Goal: Information Seeking & Learning: Check status

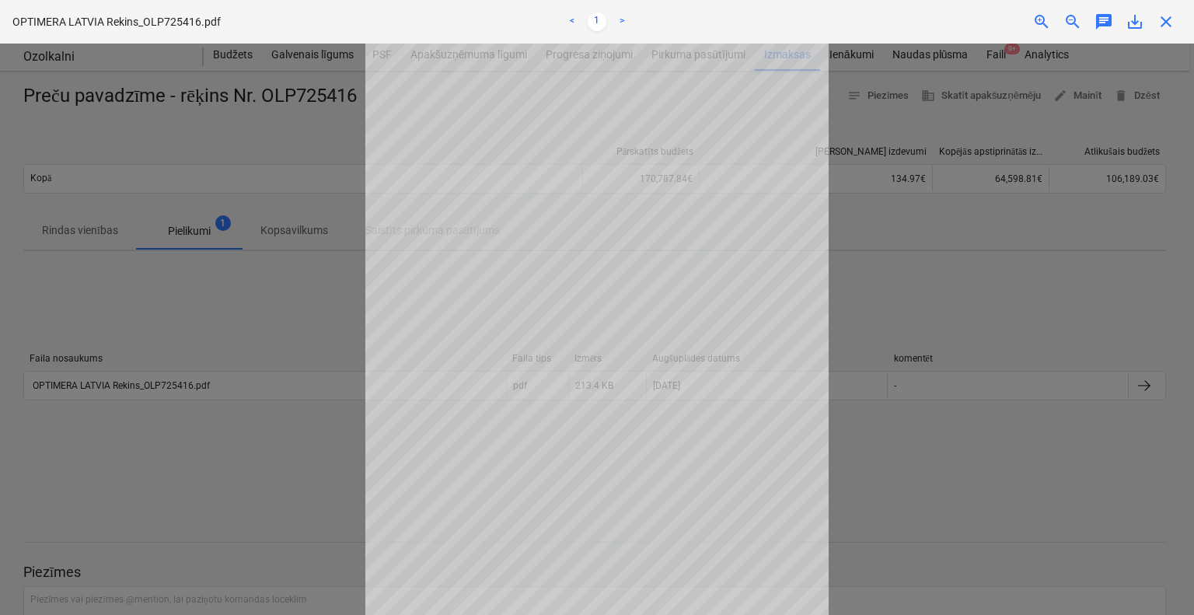
click at [931, 298] on div at bounding box center [597, 329] width 1194 height 571
click at [1026, 326] on div at bounding box center [597, 329] width 1194 height 571
click at [837, 487] on div at bounding box center [597, 329] width 1194 height 571
click at [978, 288] on div at bounding box center [597, 329] width 1194 height 571
click at [980, 288] on div at bounding box center [597, 329] width 1194 height 571
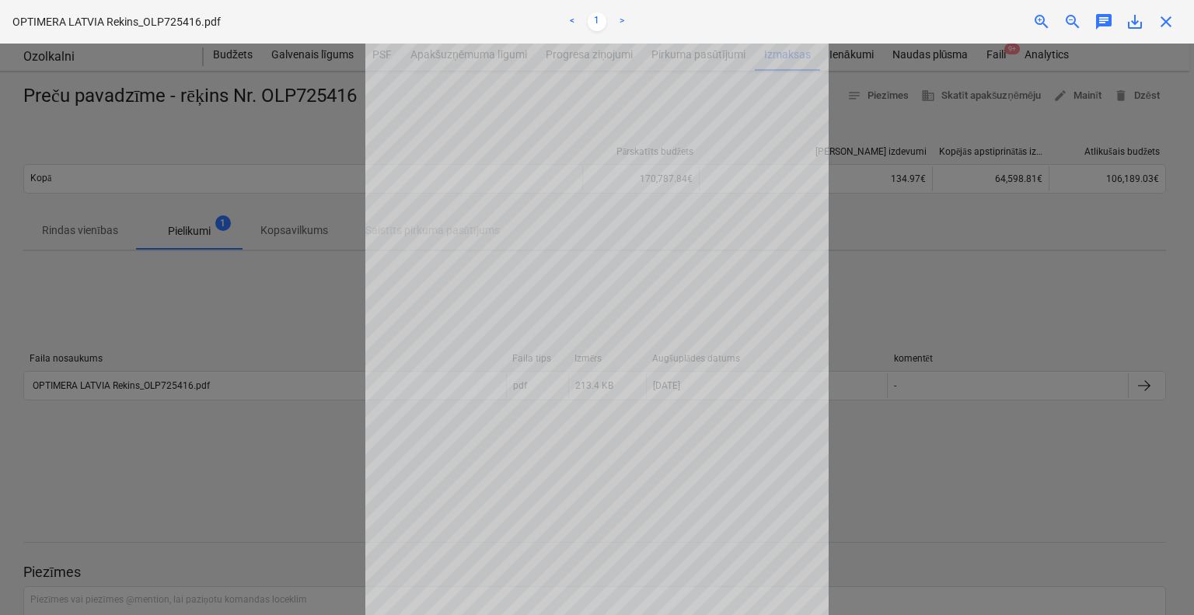
click at [977, 288] on div at bounding box center [597, 329] width 1194 height 571
click at [1171, 26] on span "close" at bounding box center [1166, 21] width 19 height 19
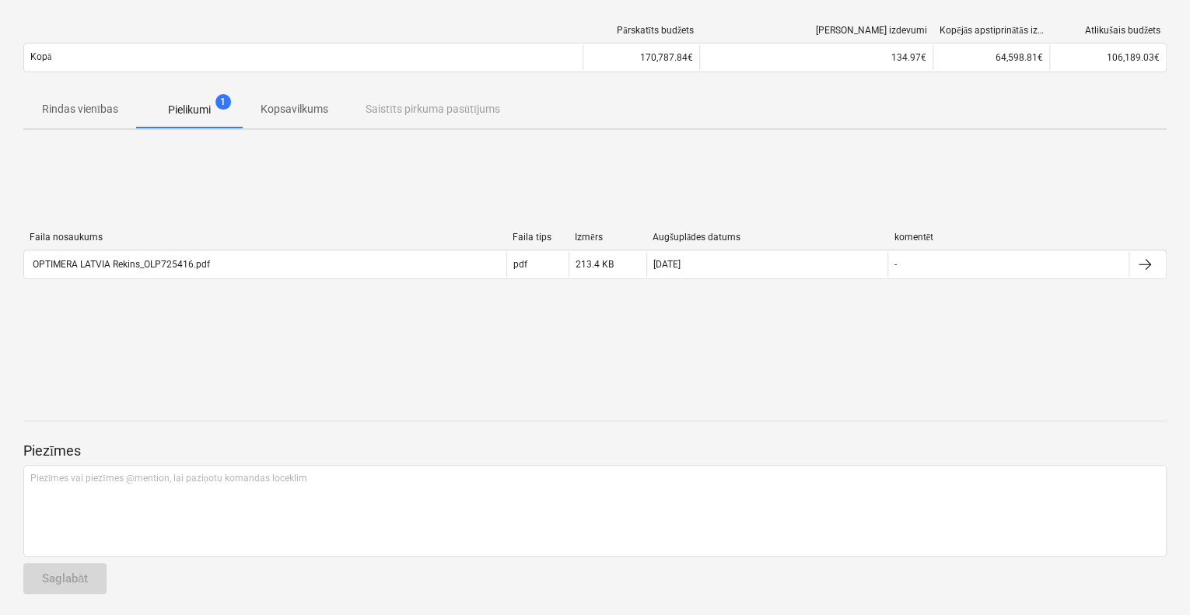
scroll to position [123, 0]
click at [193, 114] on p "Pielikumi" at bounding box center [189, 108] width 43 height 16
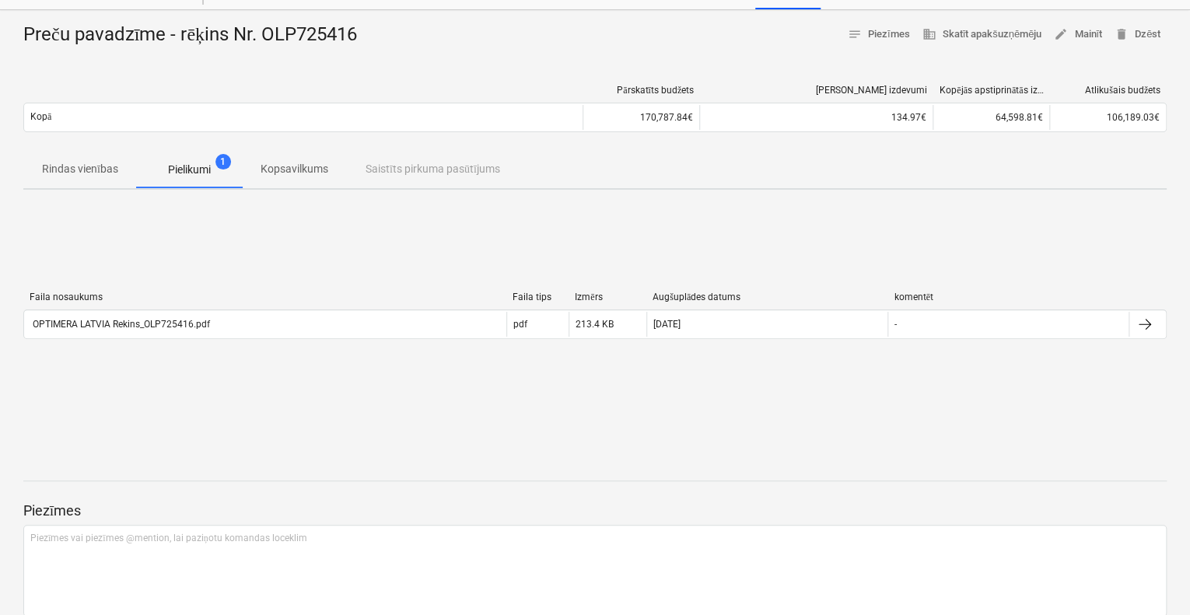
scroll to position [0, 0]
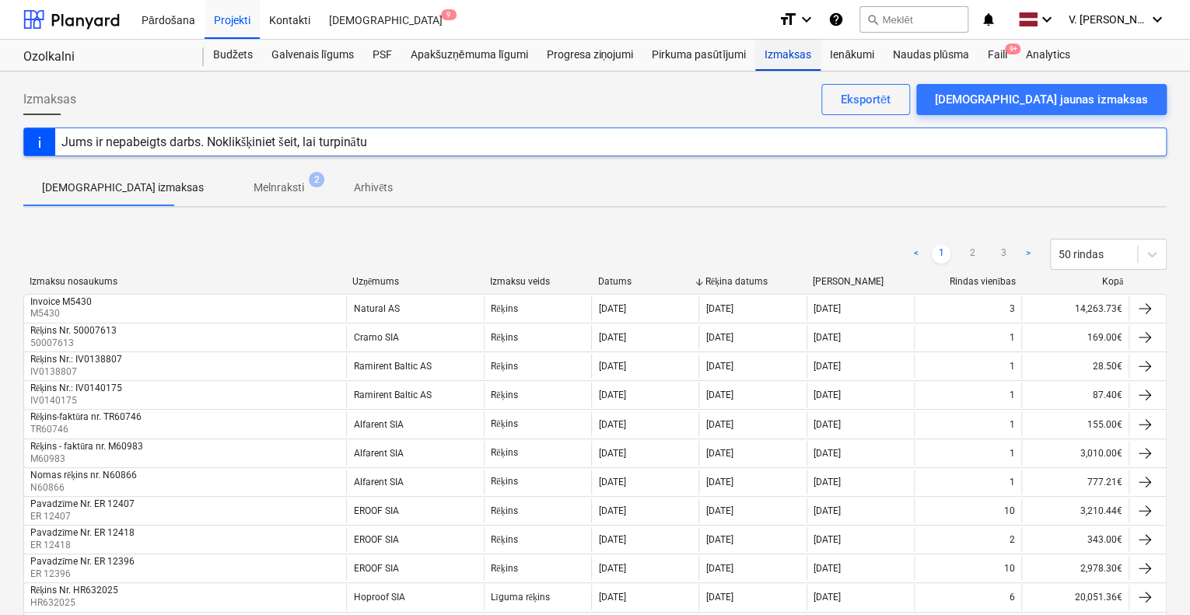
click at [773, 55] on div "Izmaksas" at bounding box center [787, 55] width 65 height 31
click at [989, 52] on div "Faili 9+" at bounding box center [996, 55] width 38 height 31
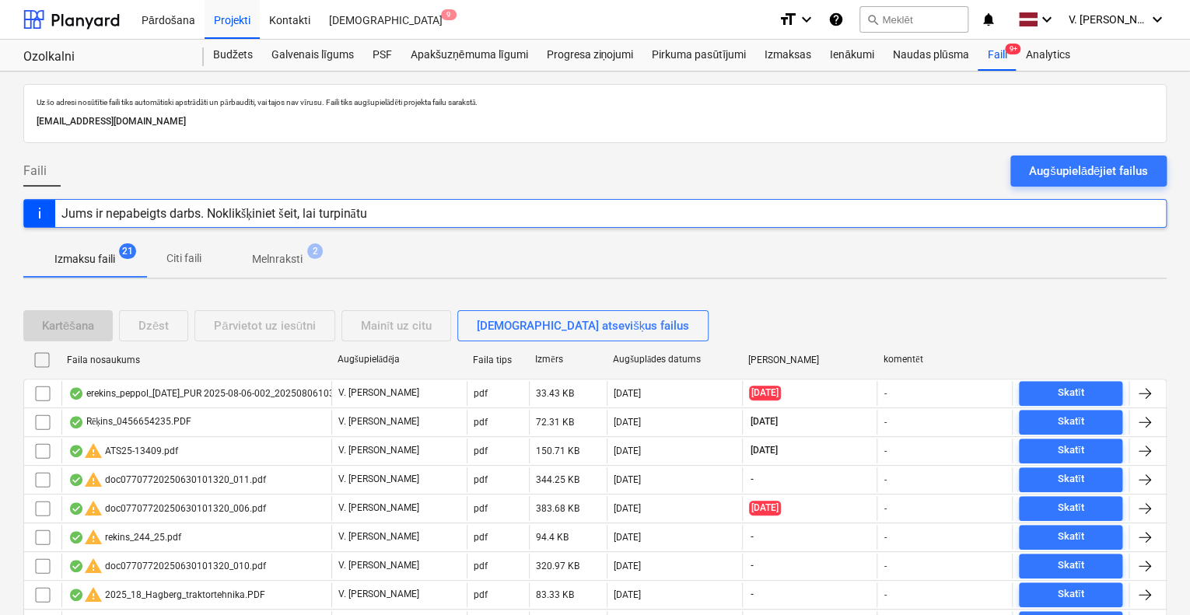
click at [170, 257] on p "Citi faili" at bounding box center [183, 258] width 37 height 16
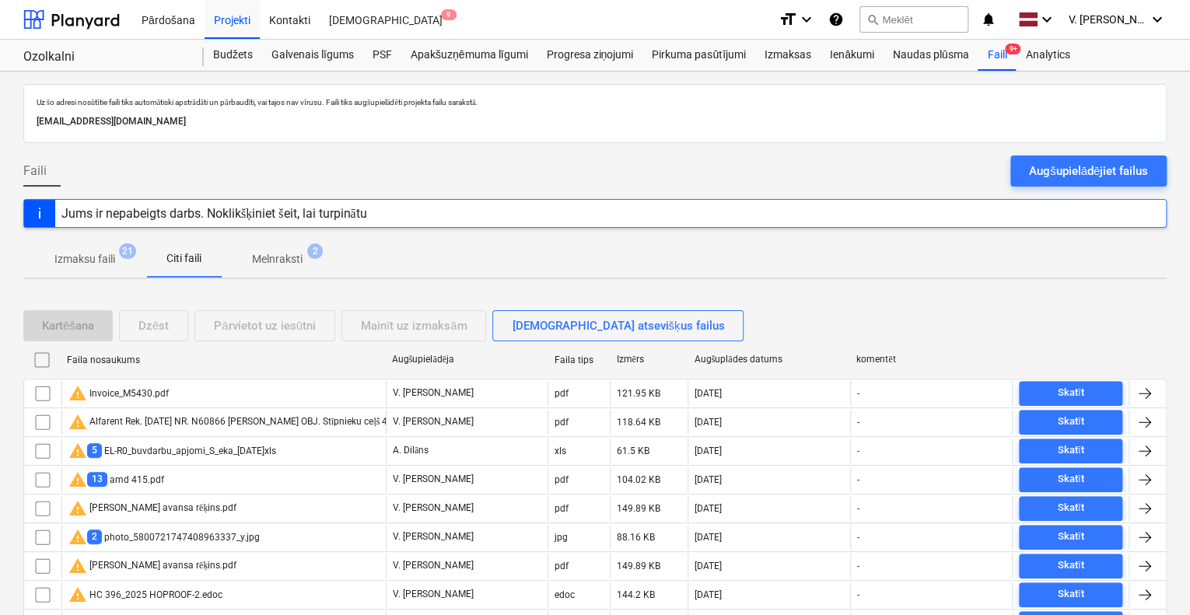
click at [117, 254] on span "Izmaksu faili 21" at bounding box center [85, 259] width 86 height 16
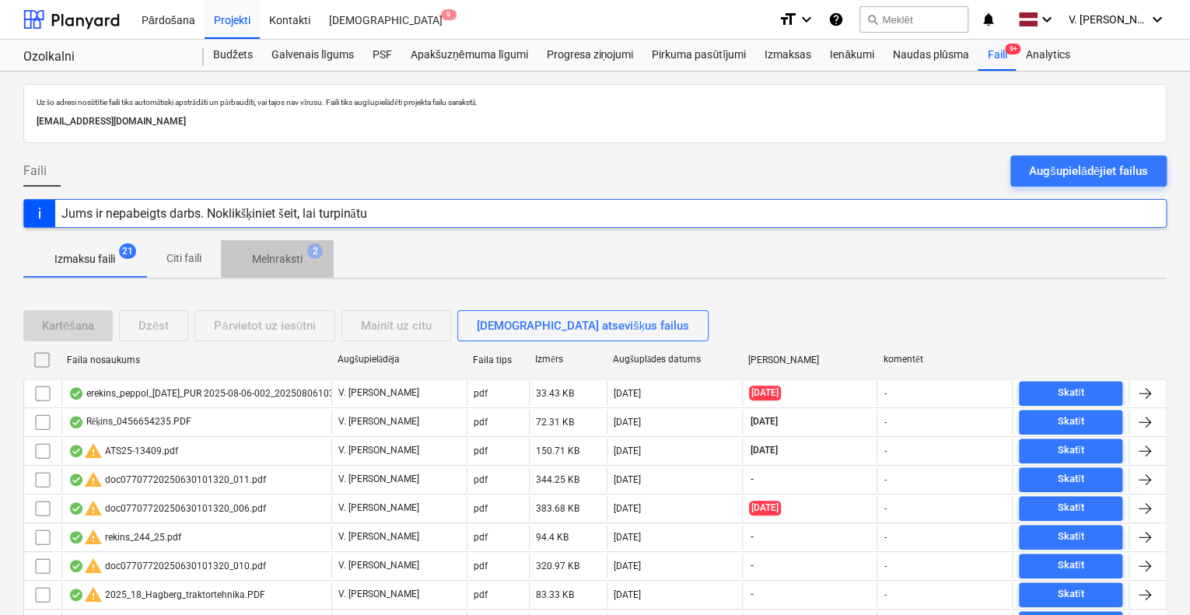
click at [295, 263] on p "Melnraksti" at bounding box center [277, 259] width 51 height 16
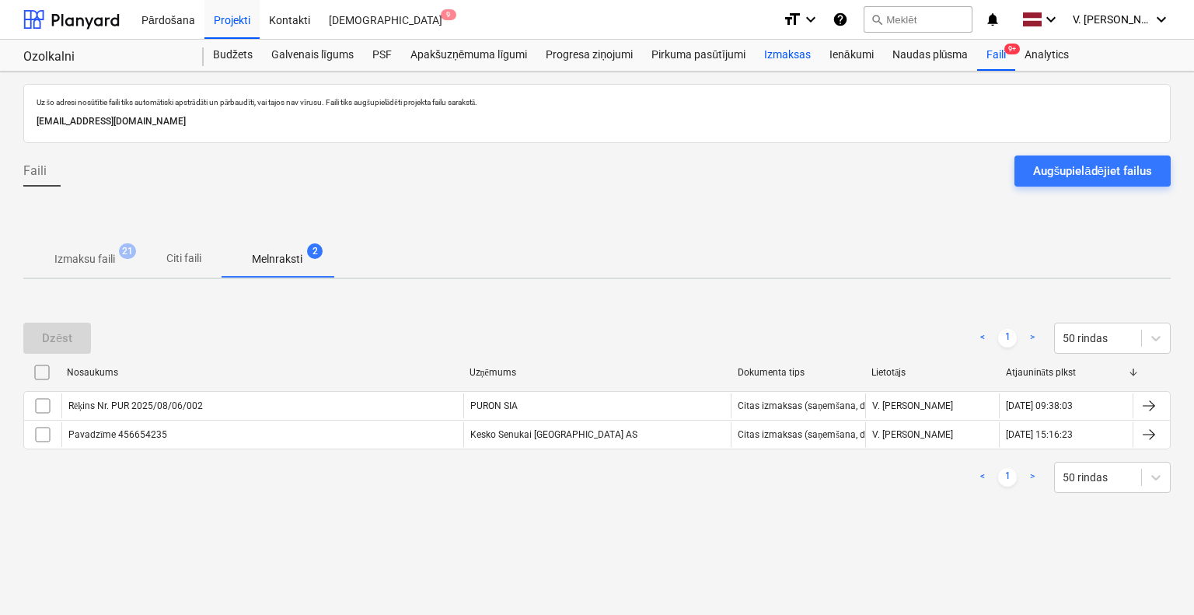
click at [805, 59] on div "Izmaksas" at bounding box center [787, 55] width 65 height 31
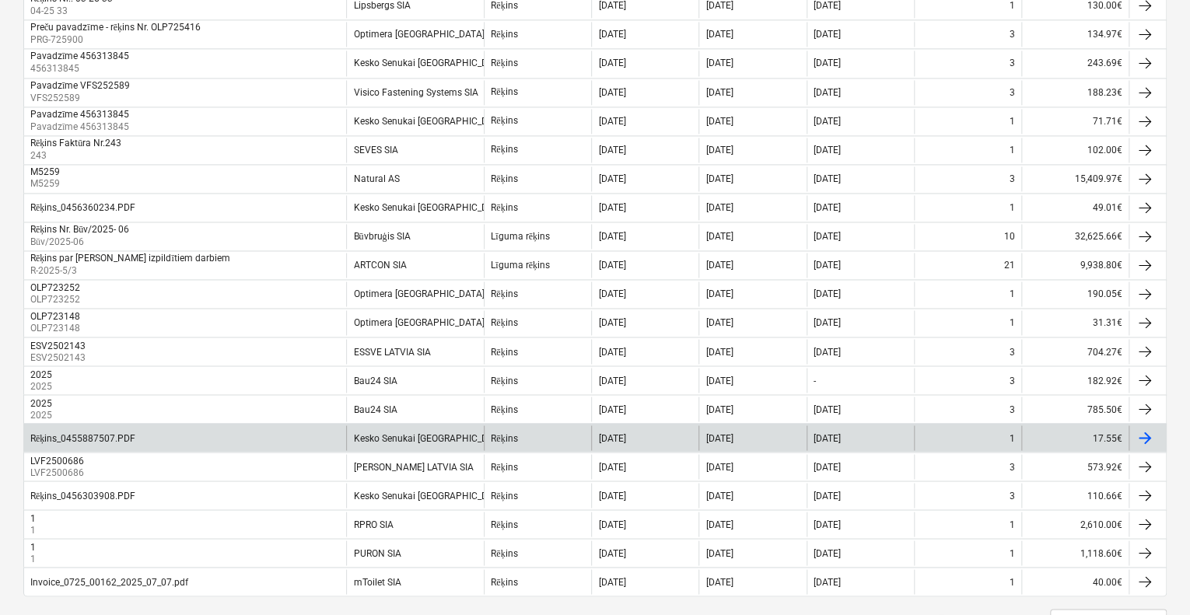
scroll to position [1166, 0]
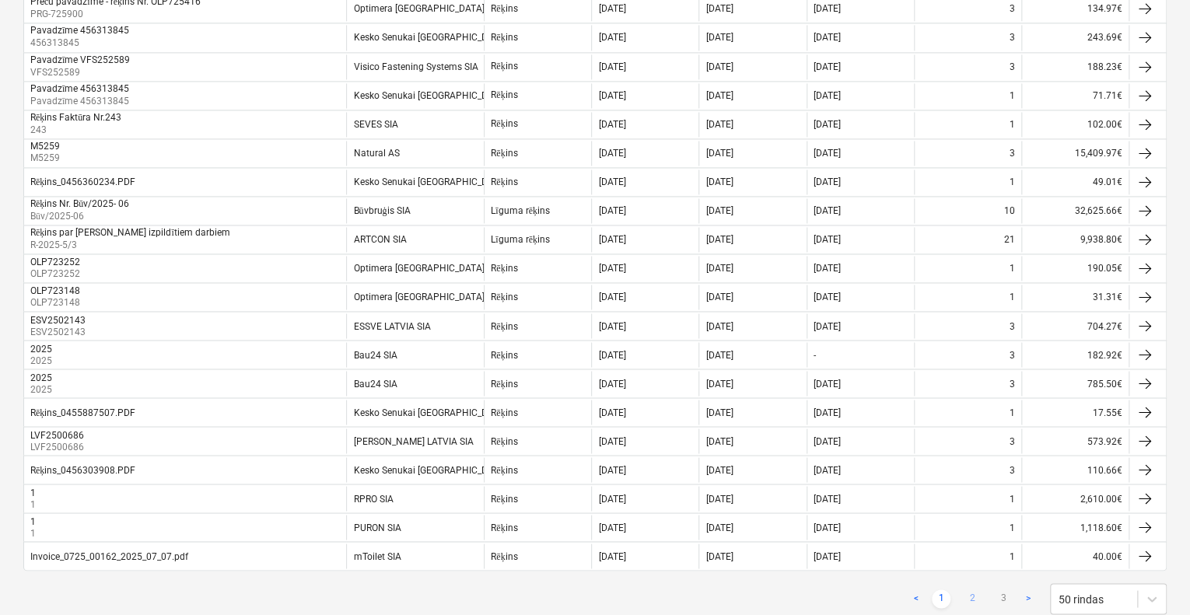
click at [970, 590] on link "2" at bounding box center [972, 598] width 19 height 19
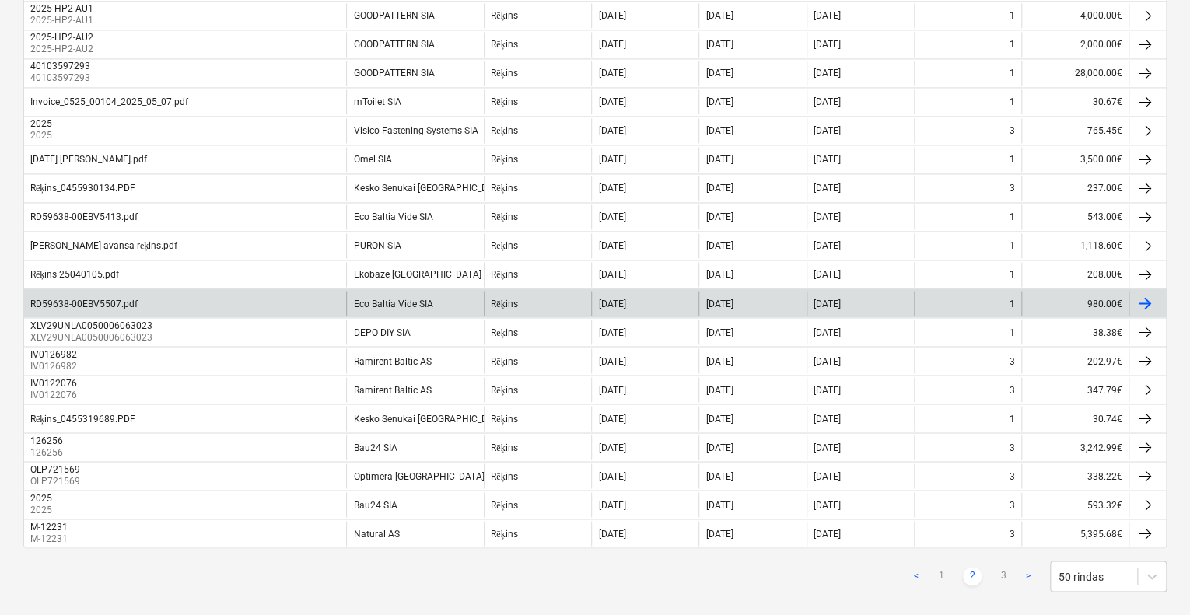
scroll to position [1196, 0]
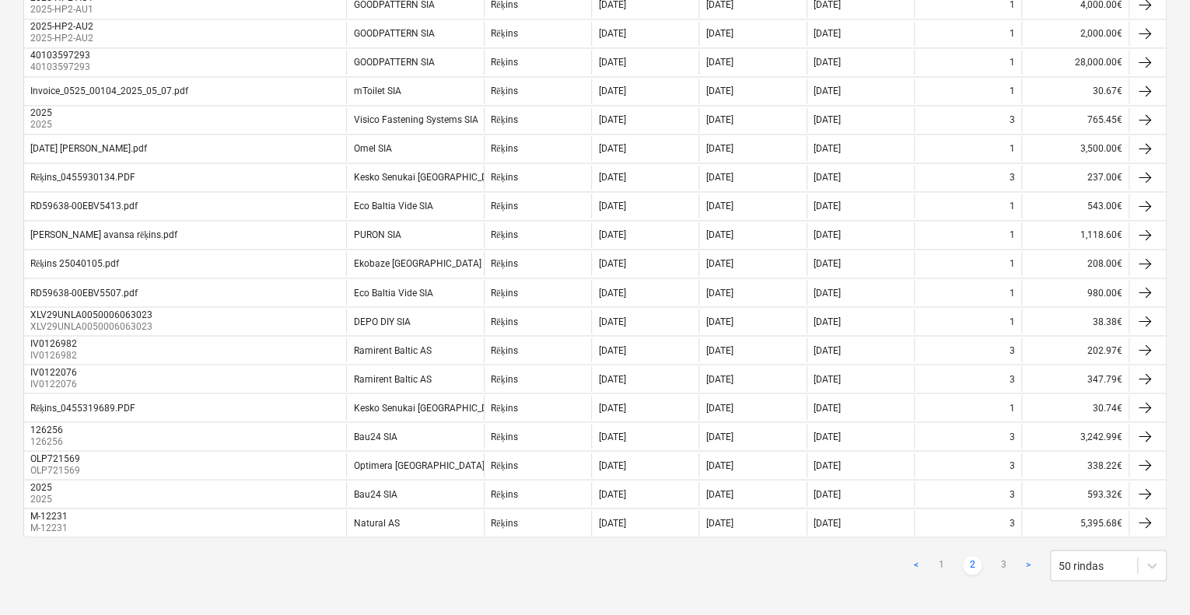
click at [999, 550] on div "< 1 2 3 > 50 rindas" at bounding box center [1037, 565] width 260 height 31
click at [1000, 556] on link "3" at bounding box center [1003, 565] width 19 height 19
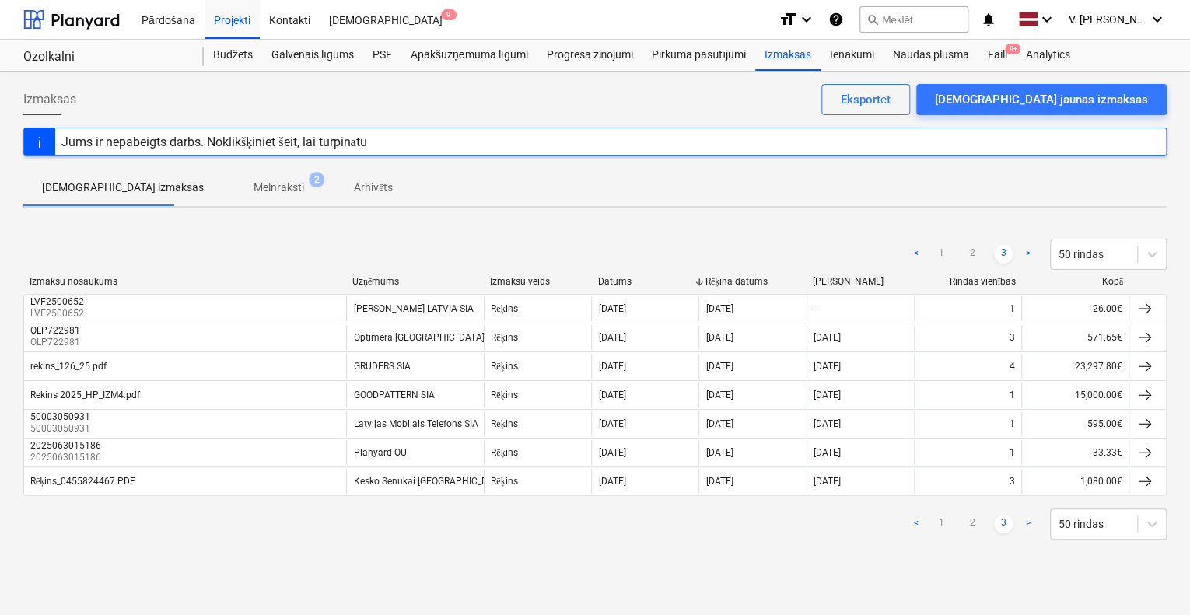
scroll to position [0, 0]
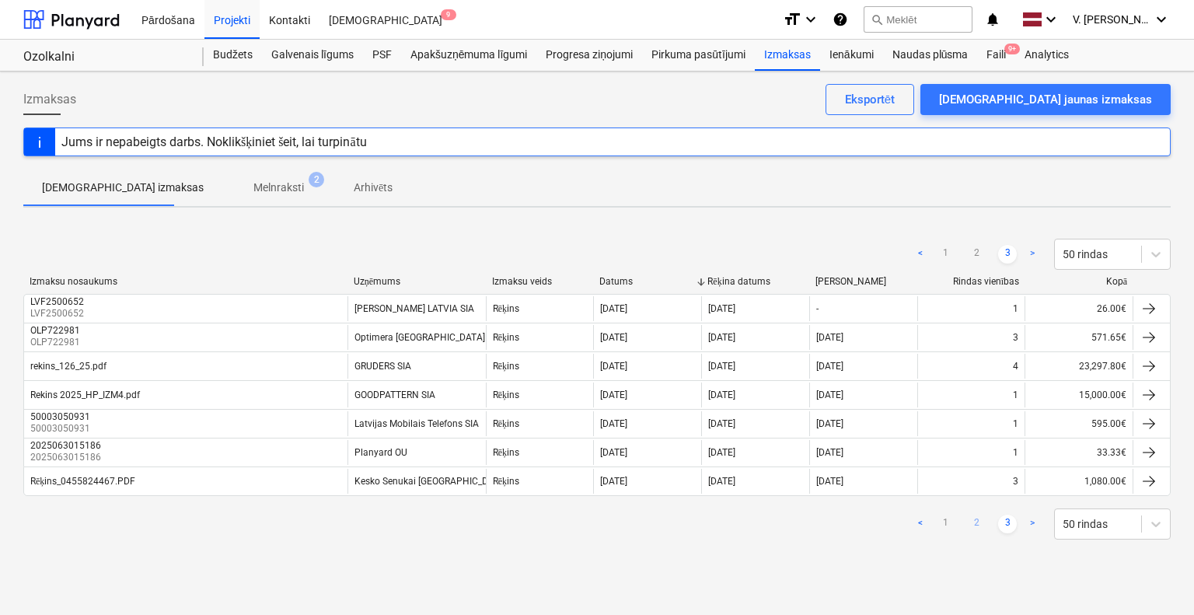
click at [970, 525] on link "2" at bounding box center [976, 524] width 19 height 19
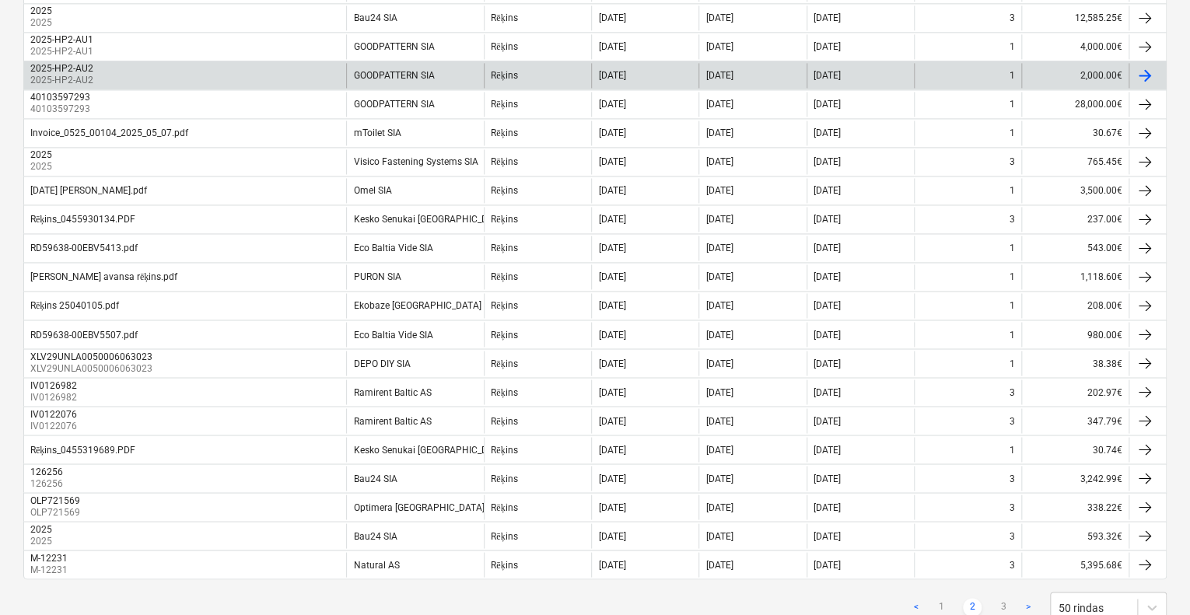
scroll to position [1196, 0]
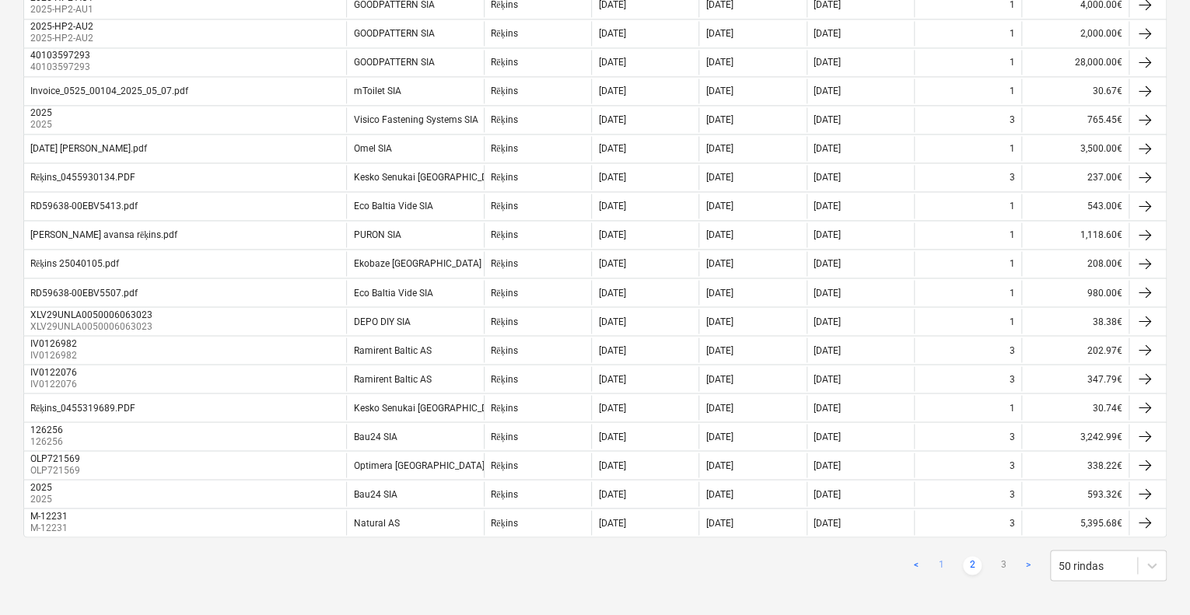
click at [939, 556] on link "1" at bounding box center [940, 565] width 19 height 19
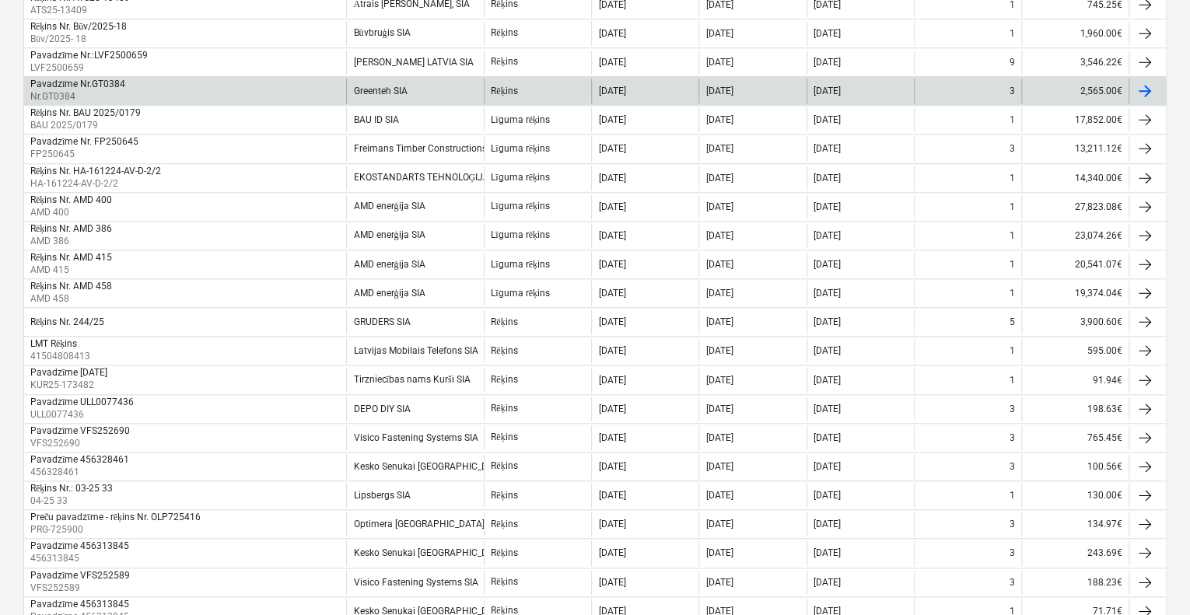
scroll to position [652, 0]
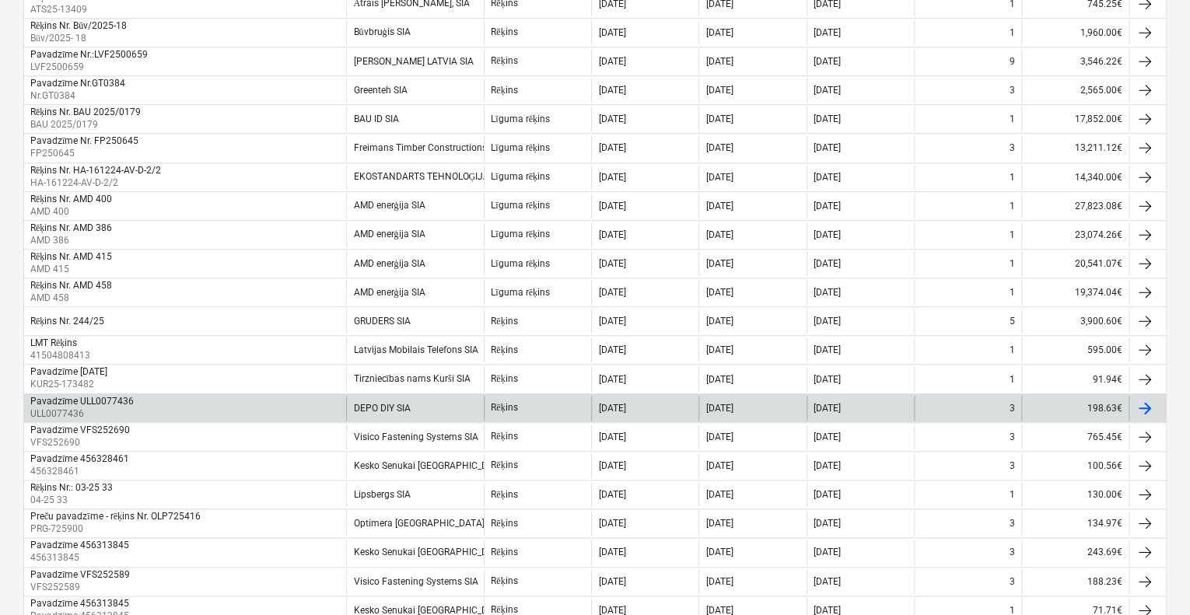
click at [449, 407] on div "DEPO DIY SIA" at bounding box center [415, 408] width 138 height 25
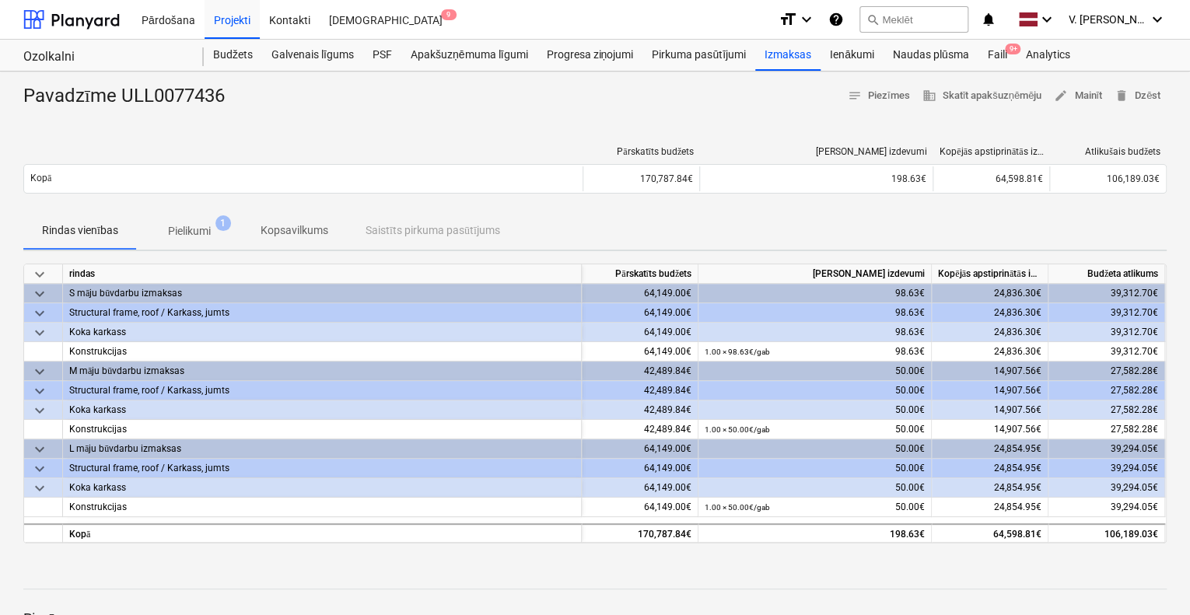
click at [200, 226] on p "Pielikumi" at bounding box center [189, 231] width 43 height 16
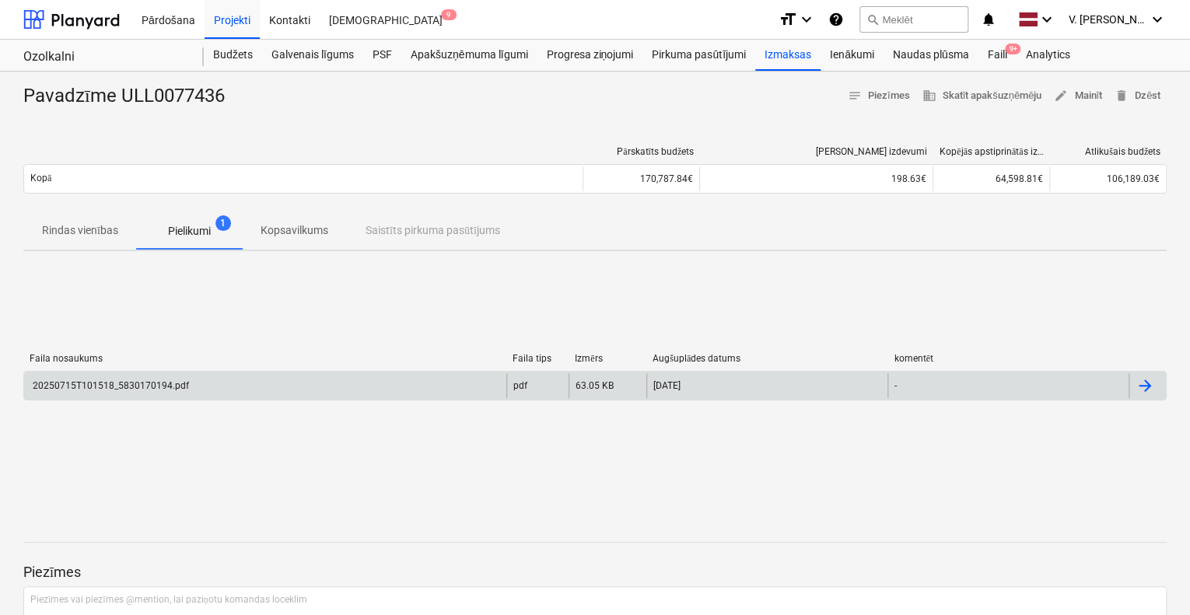
click at [348, 389] on div "20250715T101518_5830170194.pdf" at bounding box center [265, 385] width 482 height 25
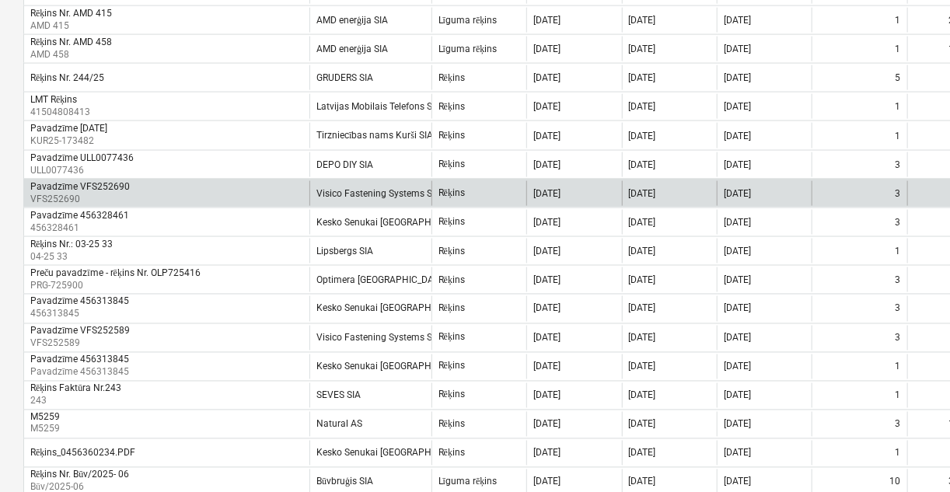
scroll to position [956, 0]
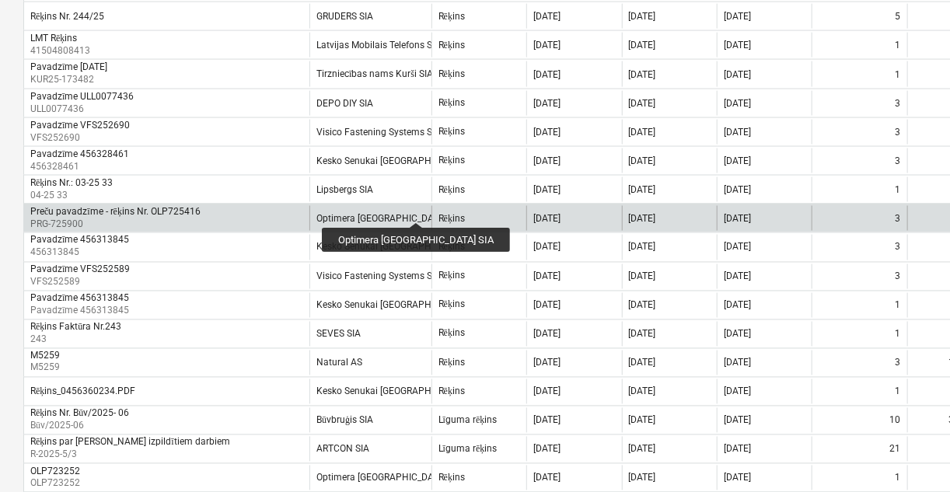
click at [383, 213] on div "Optimera [GEOGRAPHIC_DATA] SIA" at bounding box center [389, 218] width 147 height 11
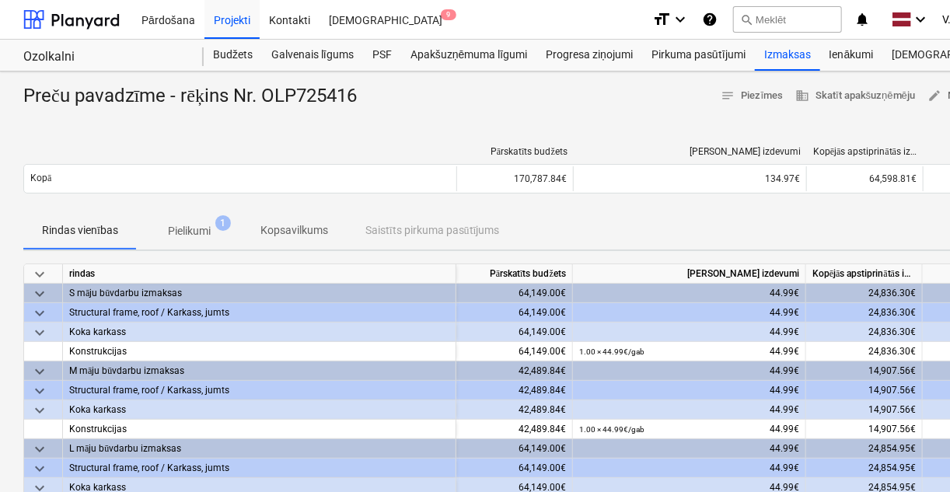
click at [198, 233] on p "Pielikumi" at bounding box center [189, 231] width 43 height 16
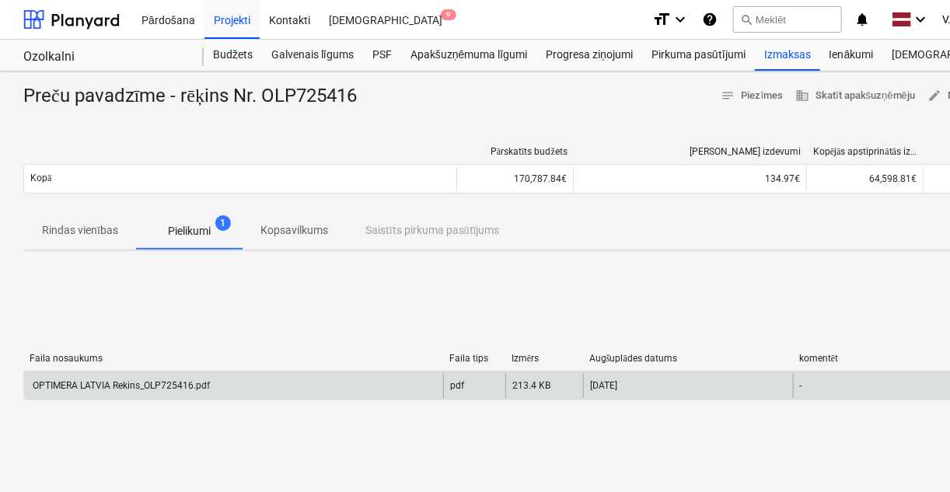
click at [327, 387] on div "OPTIMERA LATVIA Rekins_OLP725416.pdf" at bounding box center [233, 385] width 419 height 25
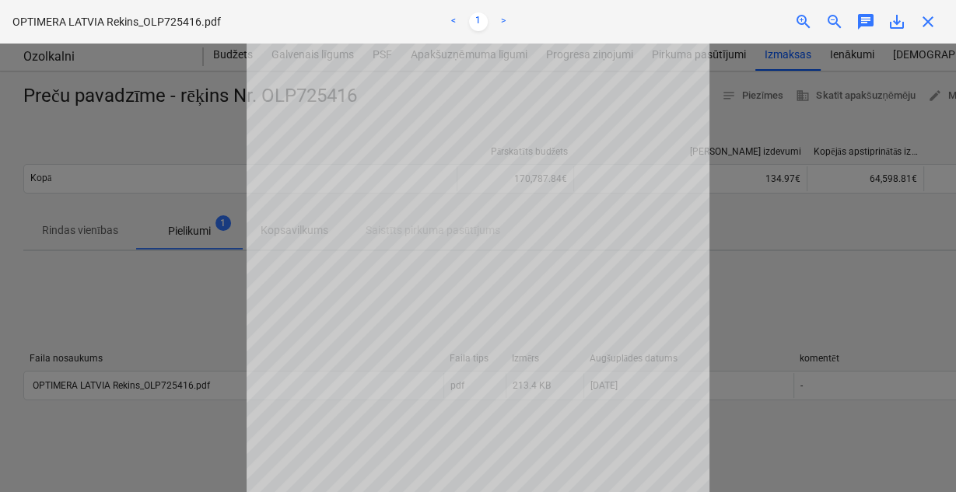
click at [157, 267] on div at bounding box center [478, 268] width 956 height 449
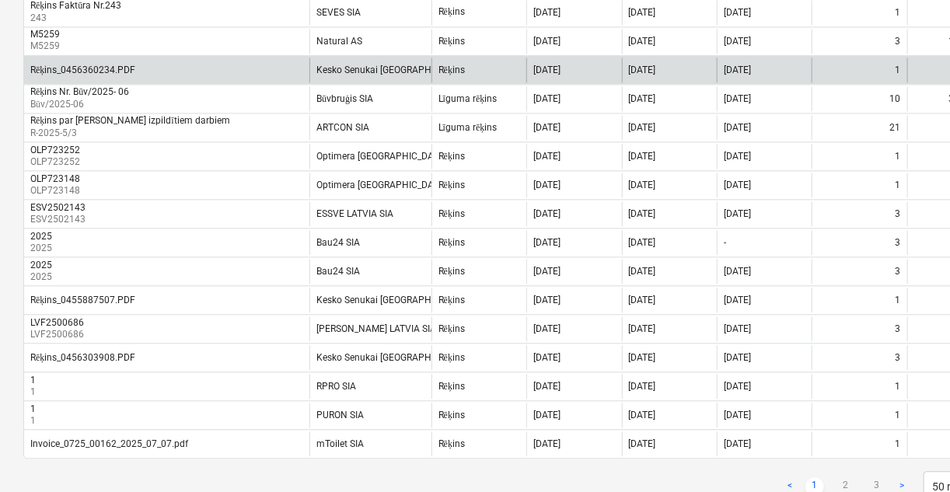
scroll to position [1312, 0]
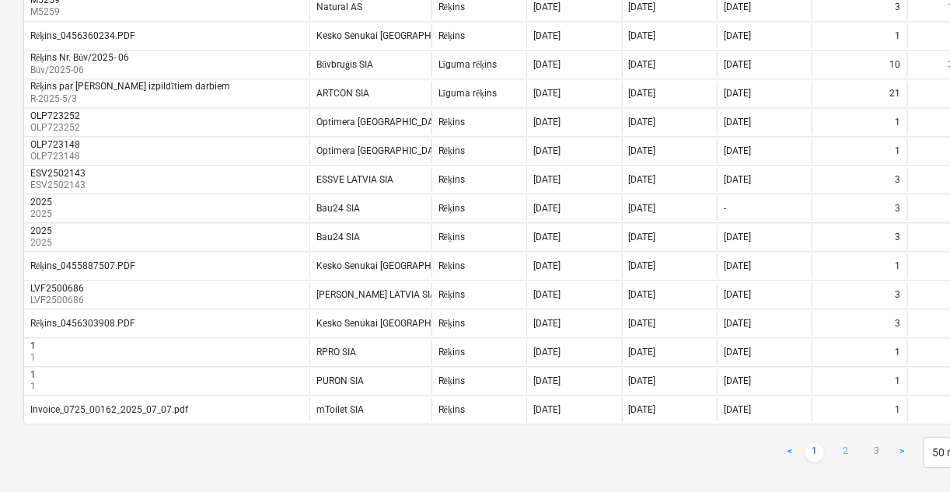
click at [845, 443] on link "2" at bounding box center [846, 452] width 19 height 19
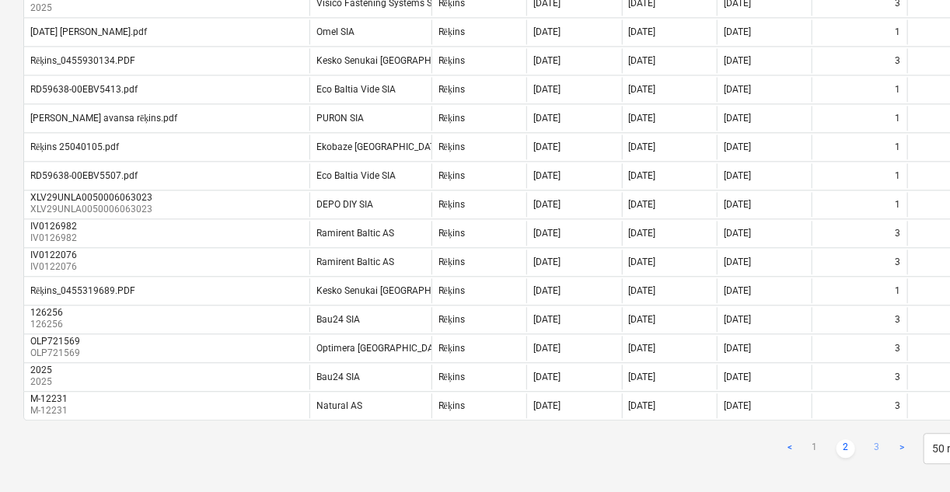
click at [878, 439] on link "3" at bounding box center [877, 448] width 19 height 19
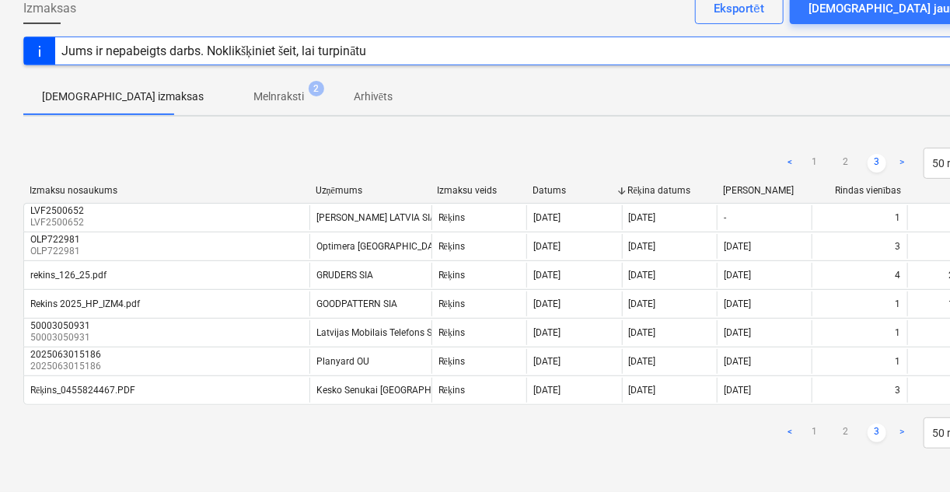
scroll to position [87, 0]
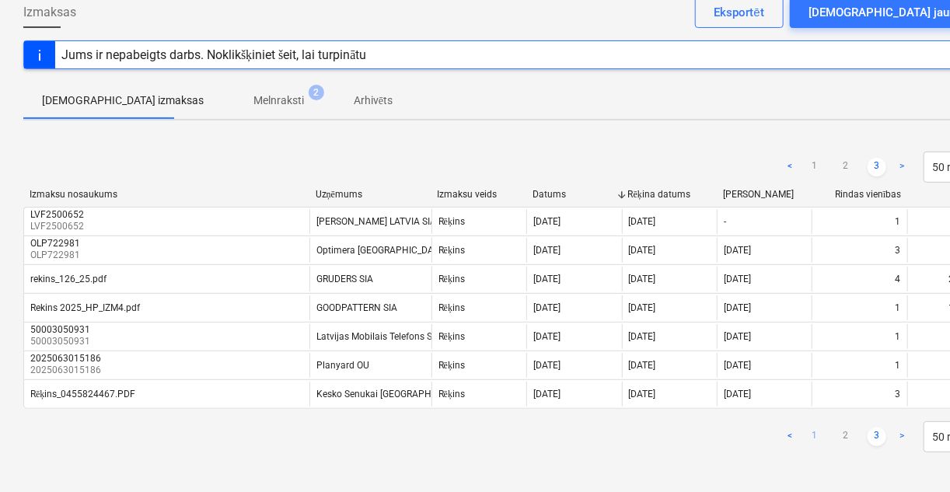
click at [817, 432] on link "1" at bounding box center [814, 437] width 19 height 19
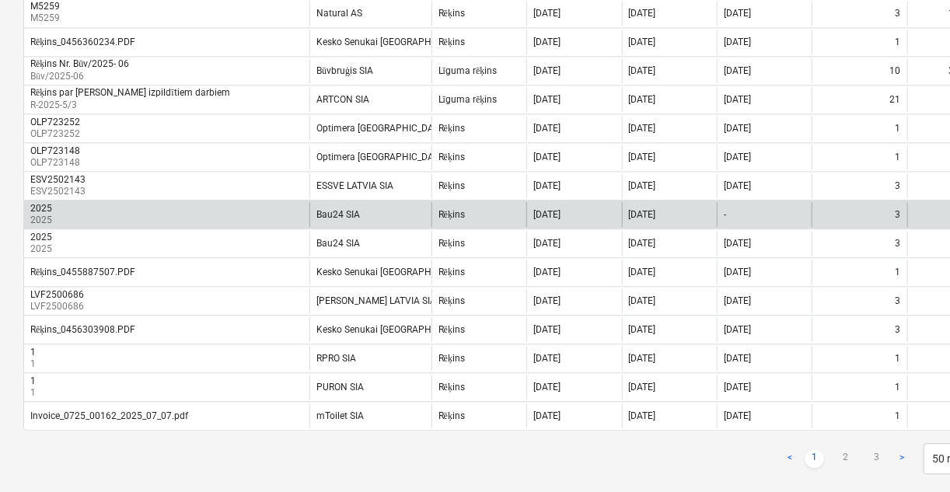
scroll to position [1312, 0]
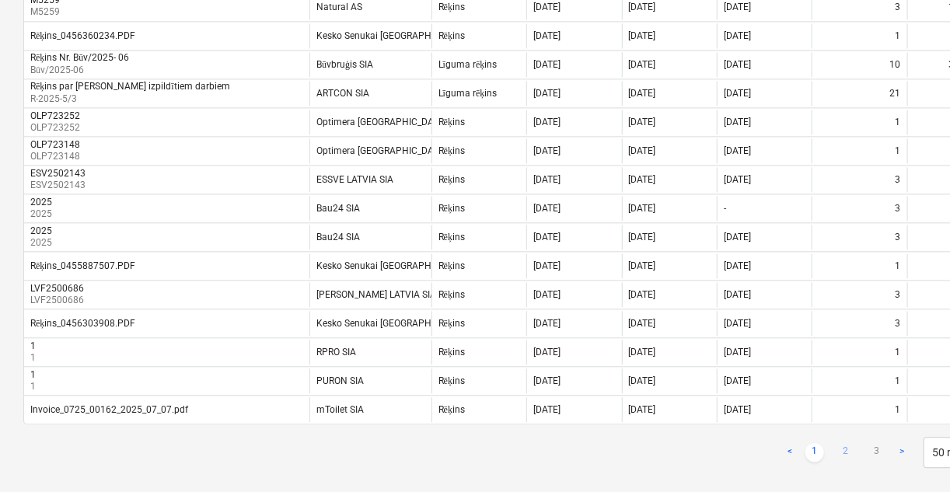
click at [842, 443] on link "2" at bounding box center [846, 452] width 19 height 19
